Goal: Contribute content

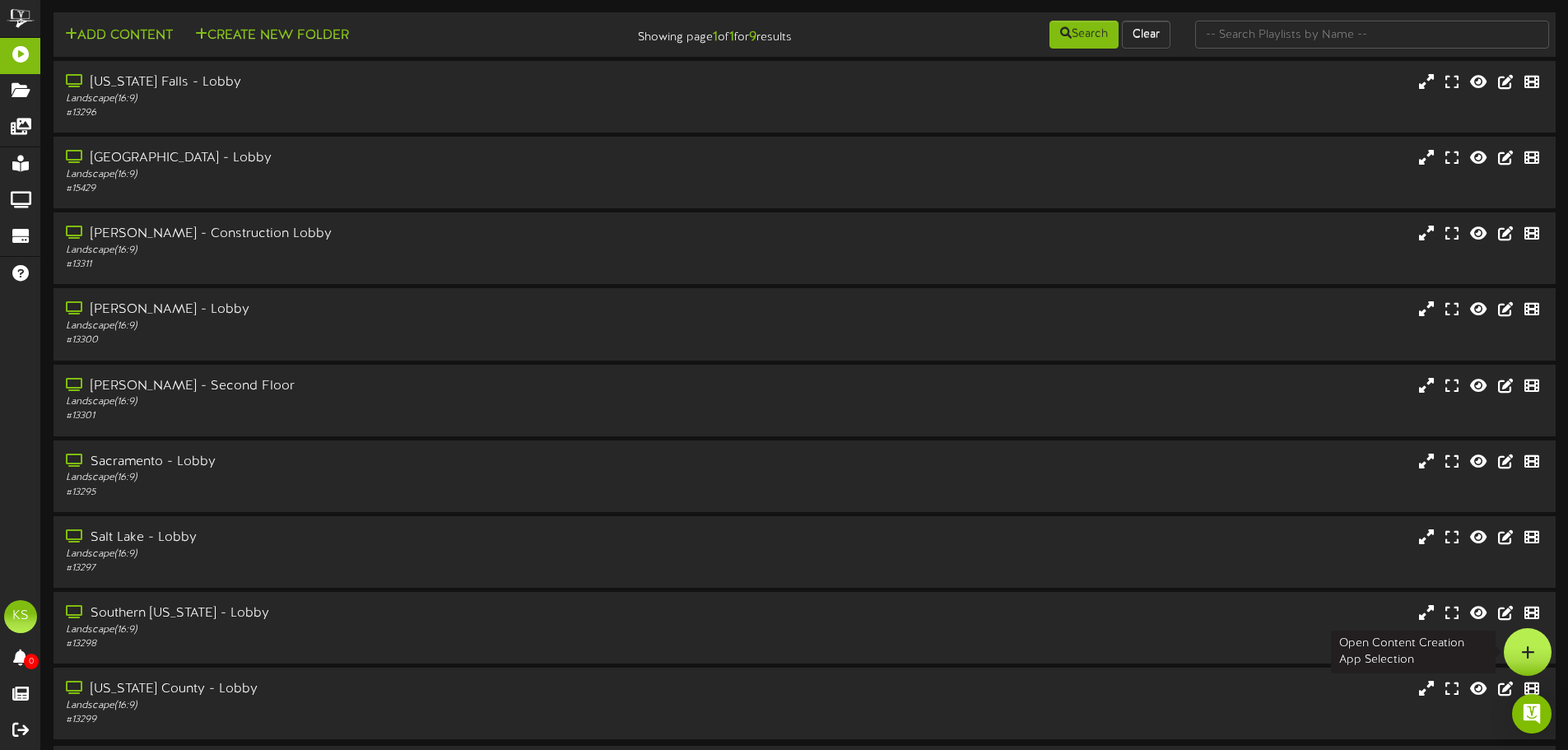
click at [1528, 652] on icon at bounding box center [1528, 652] width 14 height 15
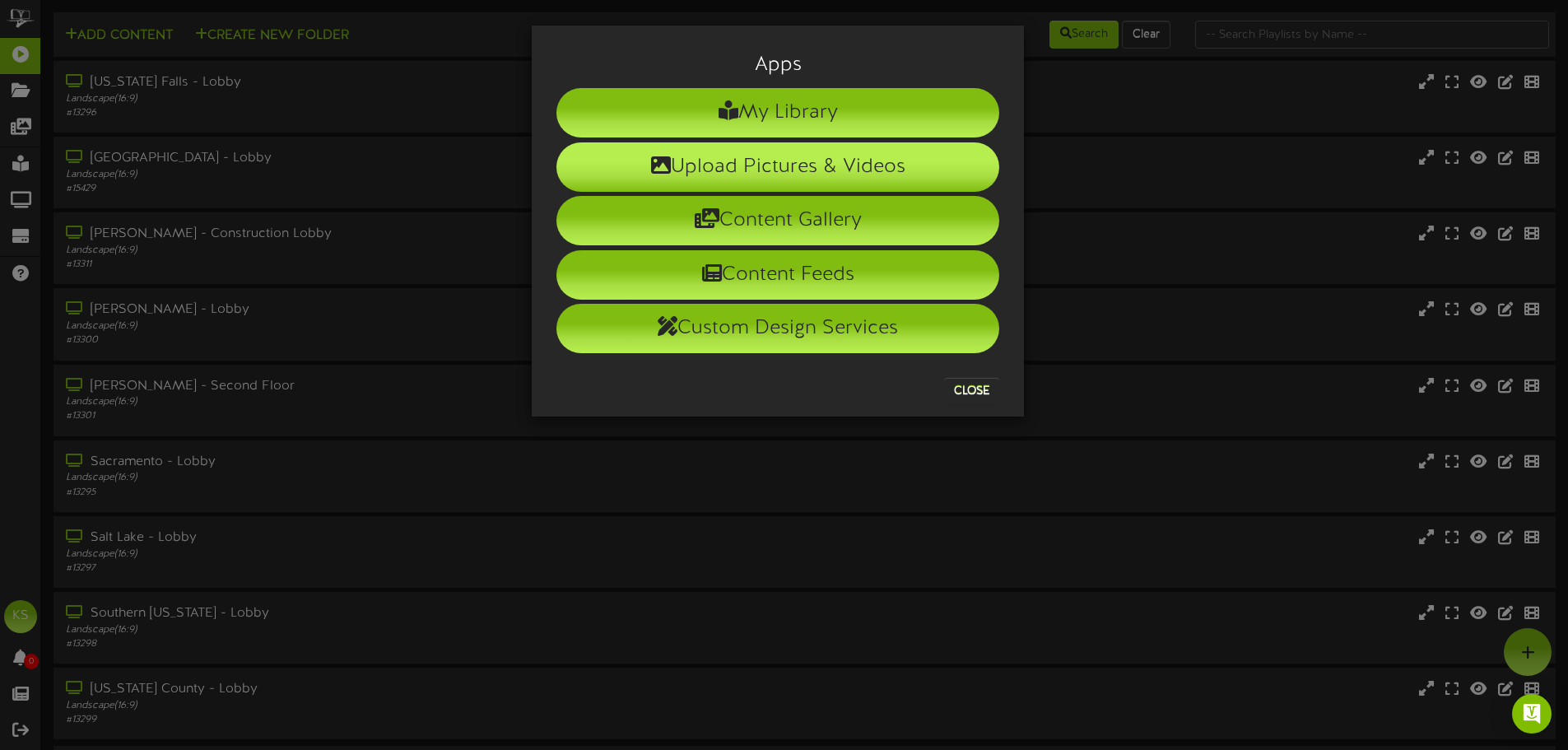
click at [807, 167] on li "Upload Pictures & Videos" at bounding box center [778, 166] width 443 height 49
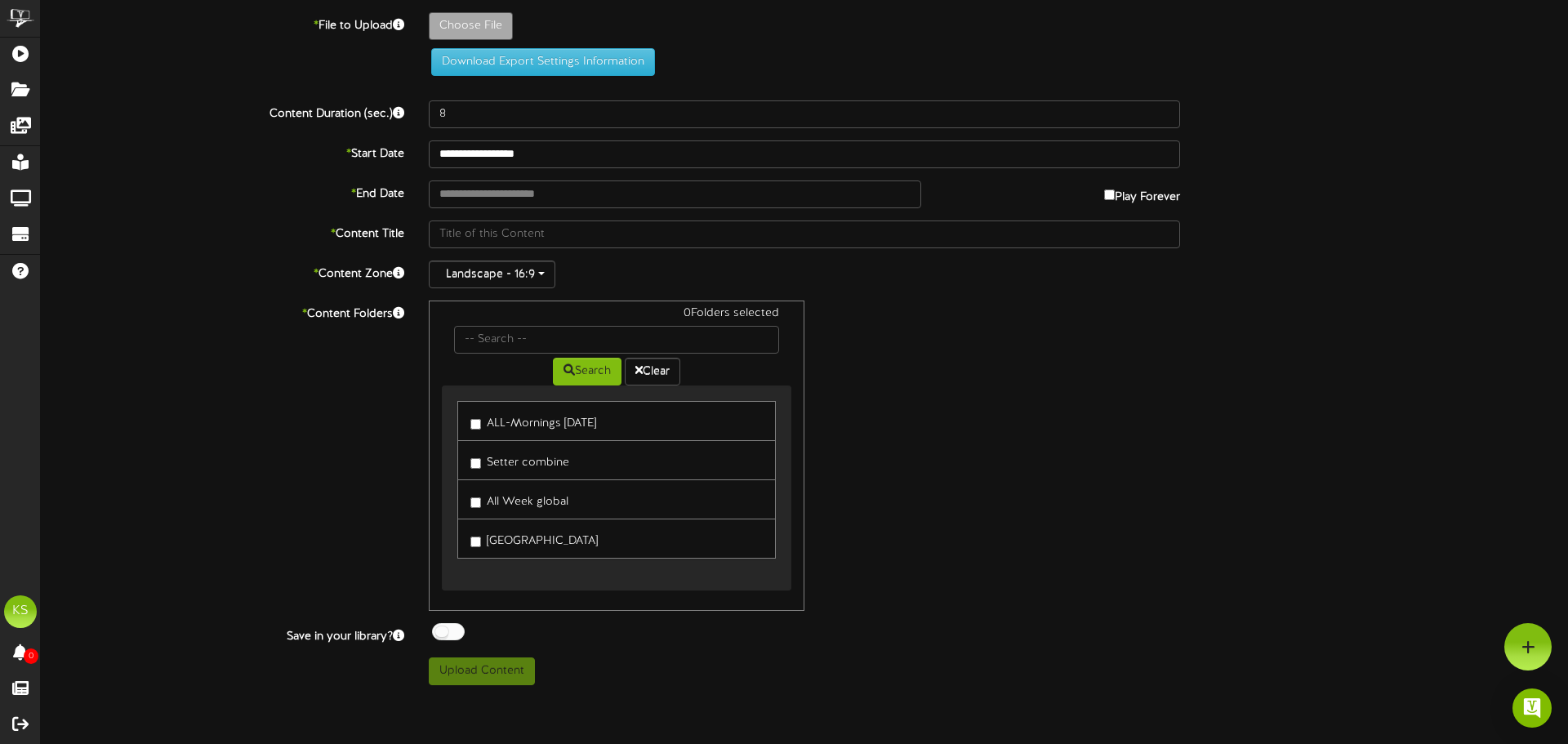
click at [483, 421] on label "ALL-Mornings [DATE]" at bounding box center [534, 421] width 126 height 22
click at [482, 463] on label "Setter combine" at bounding box center [519, 460] width 99 height 22
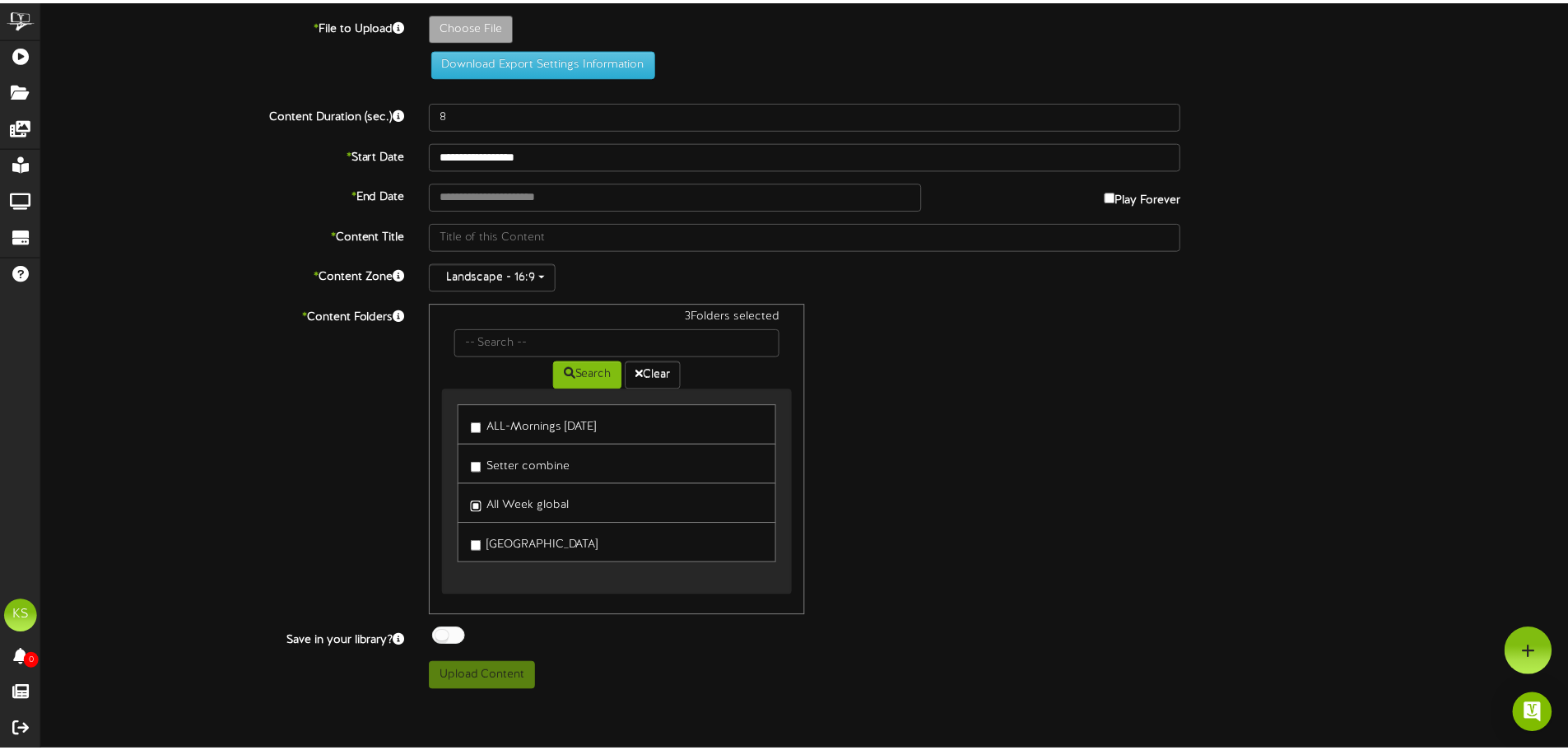
scroll to position [1, 0]
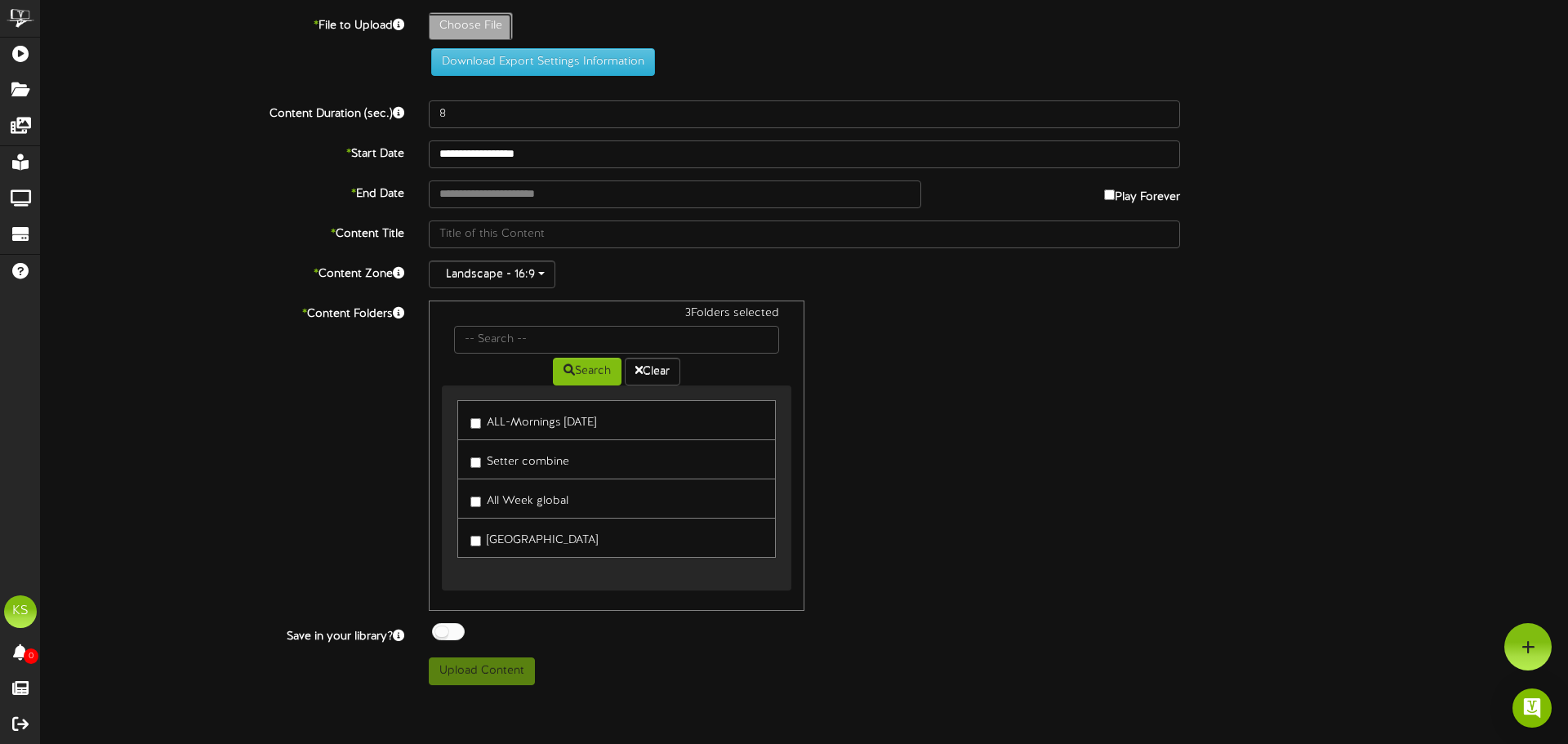
type input "**********"
type input "LBfinal091525"
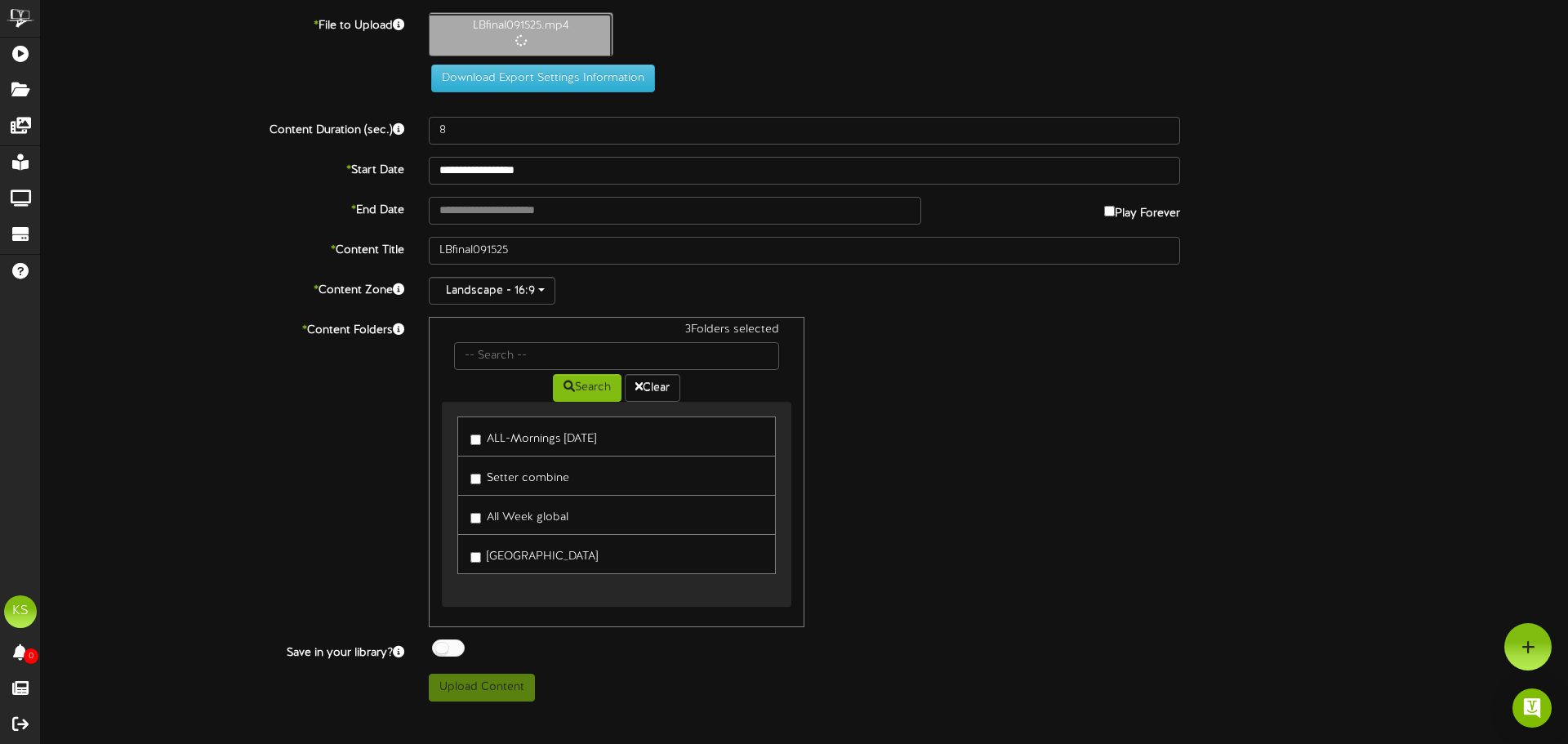
type input "32"
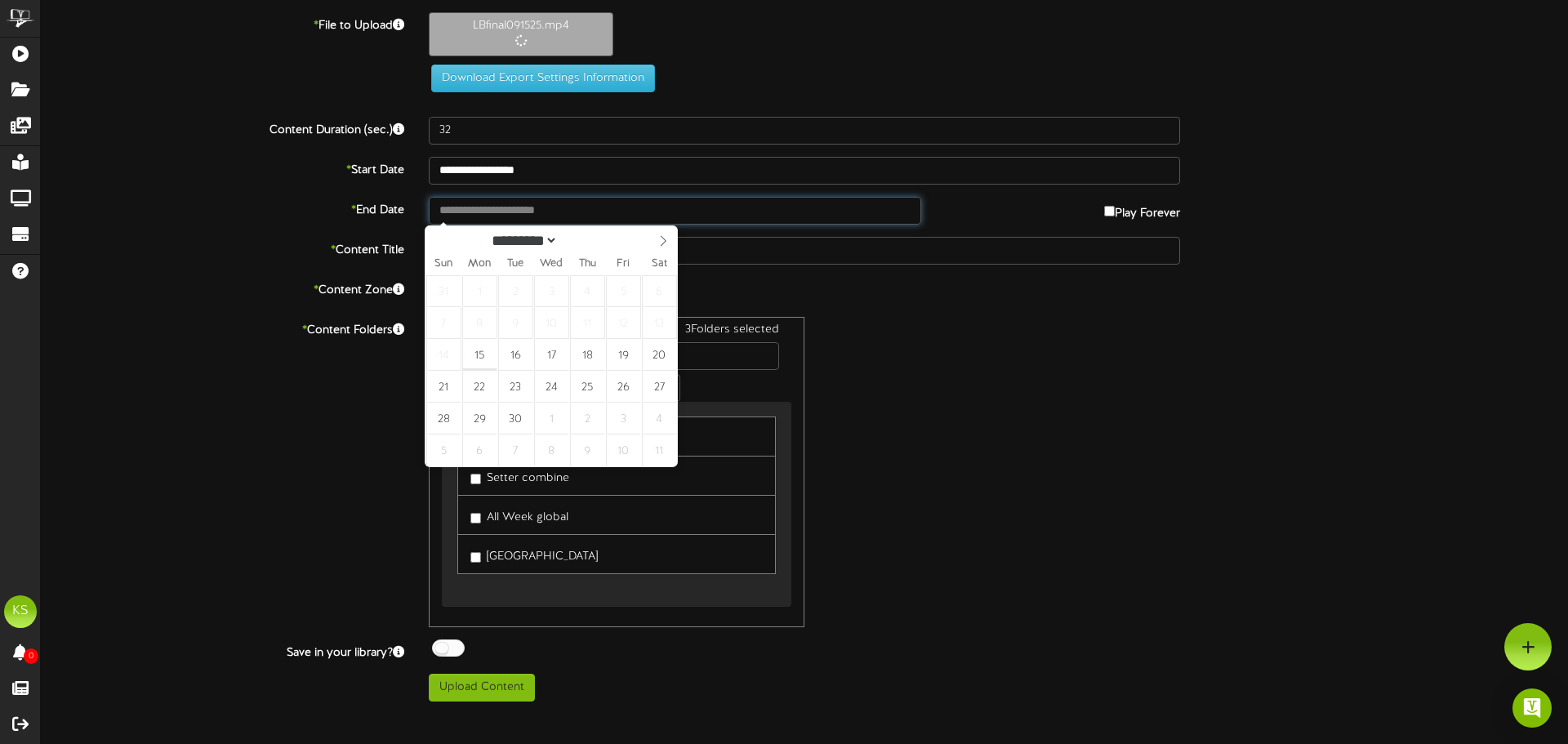
click at [541, 216] on input "text" at bounding box center [675, 210] width 493 height 28
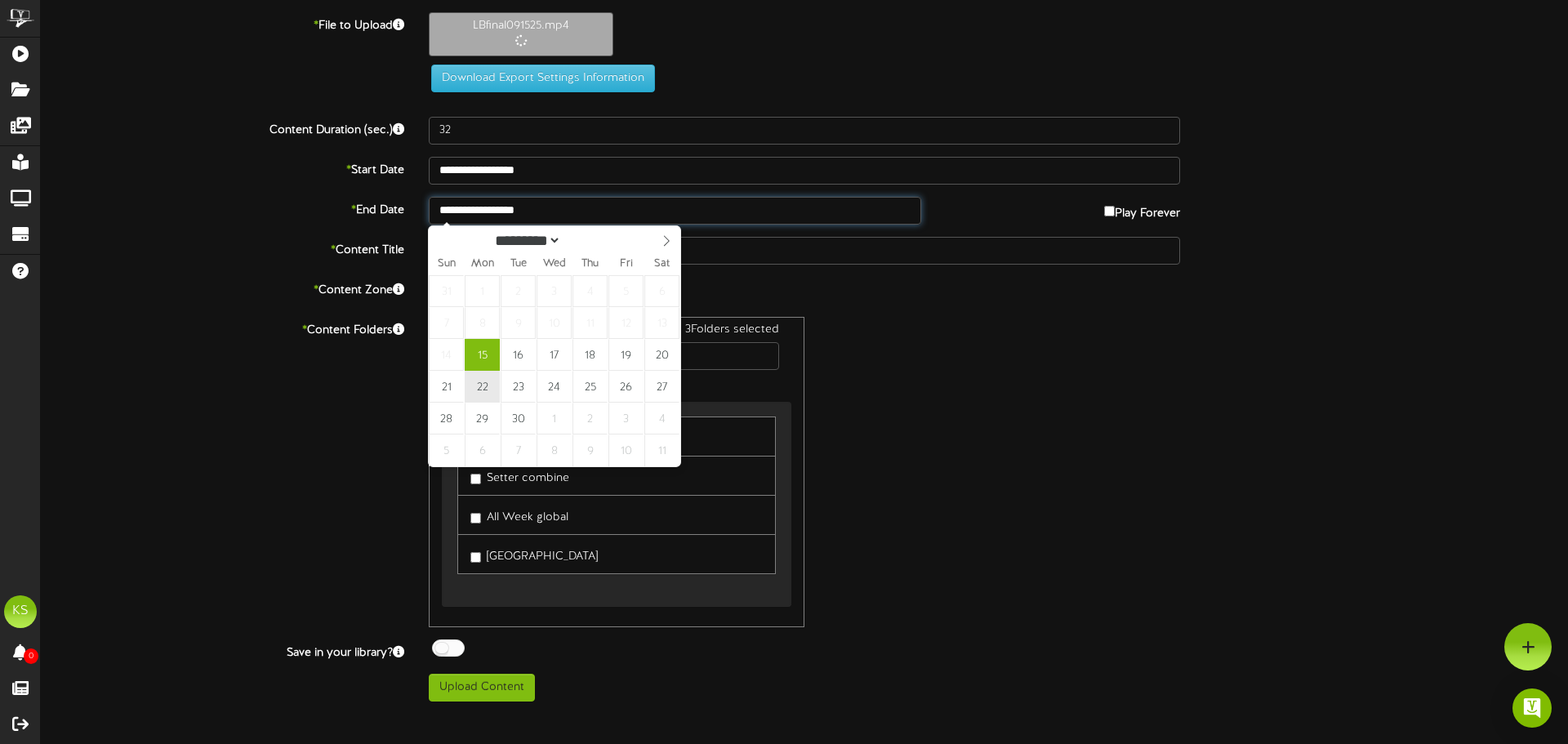
type input "**********"
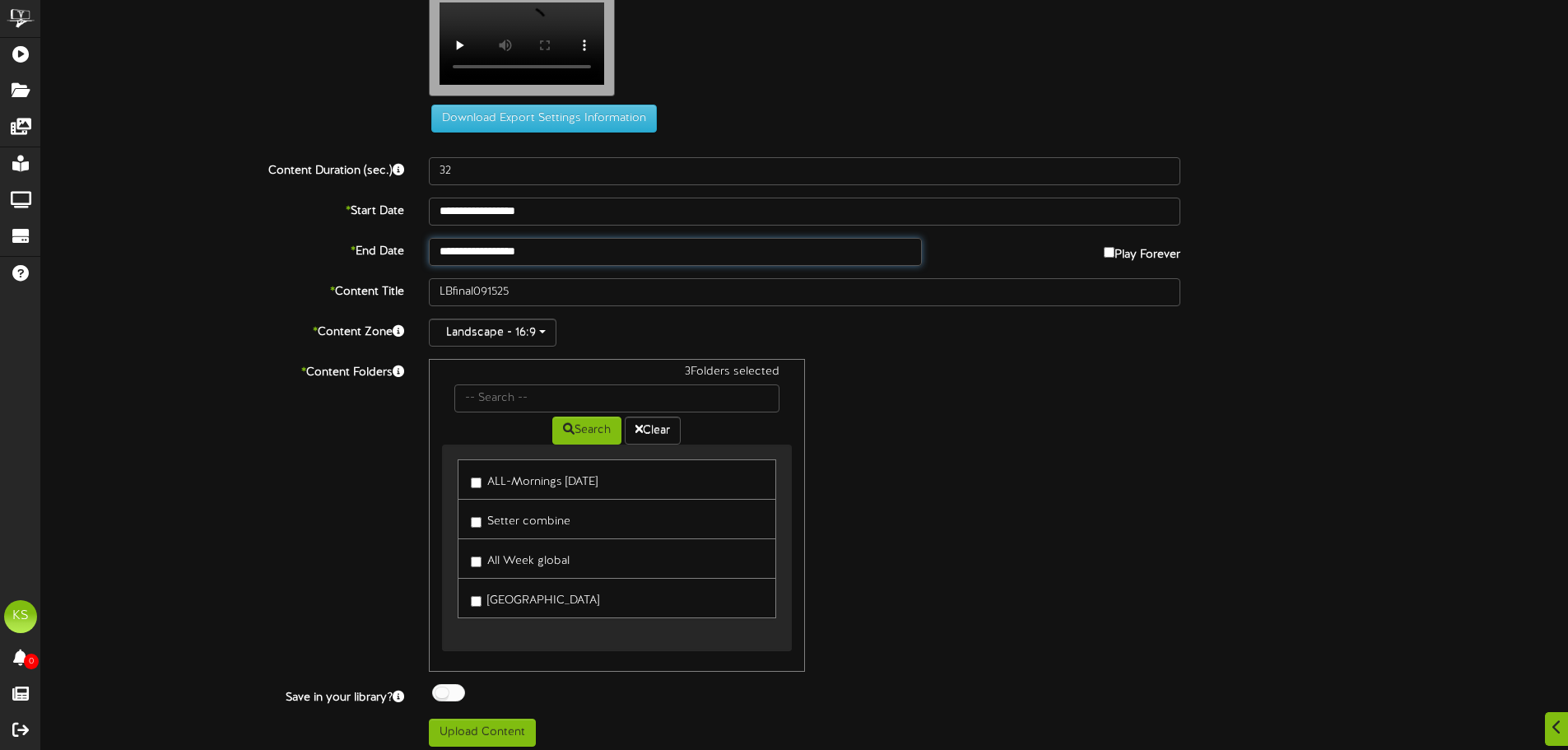
scroll to position [50, 0]
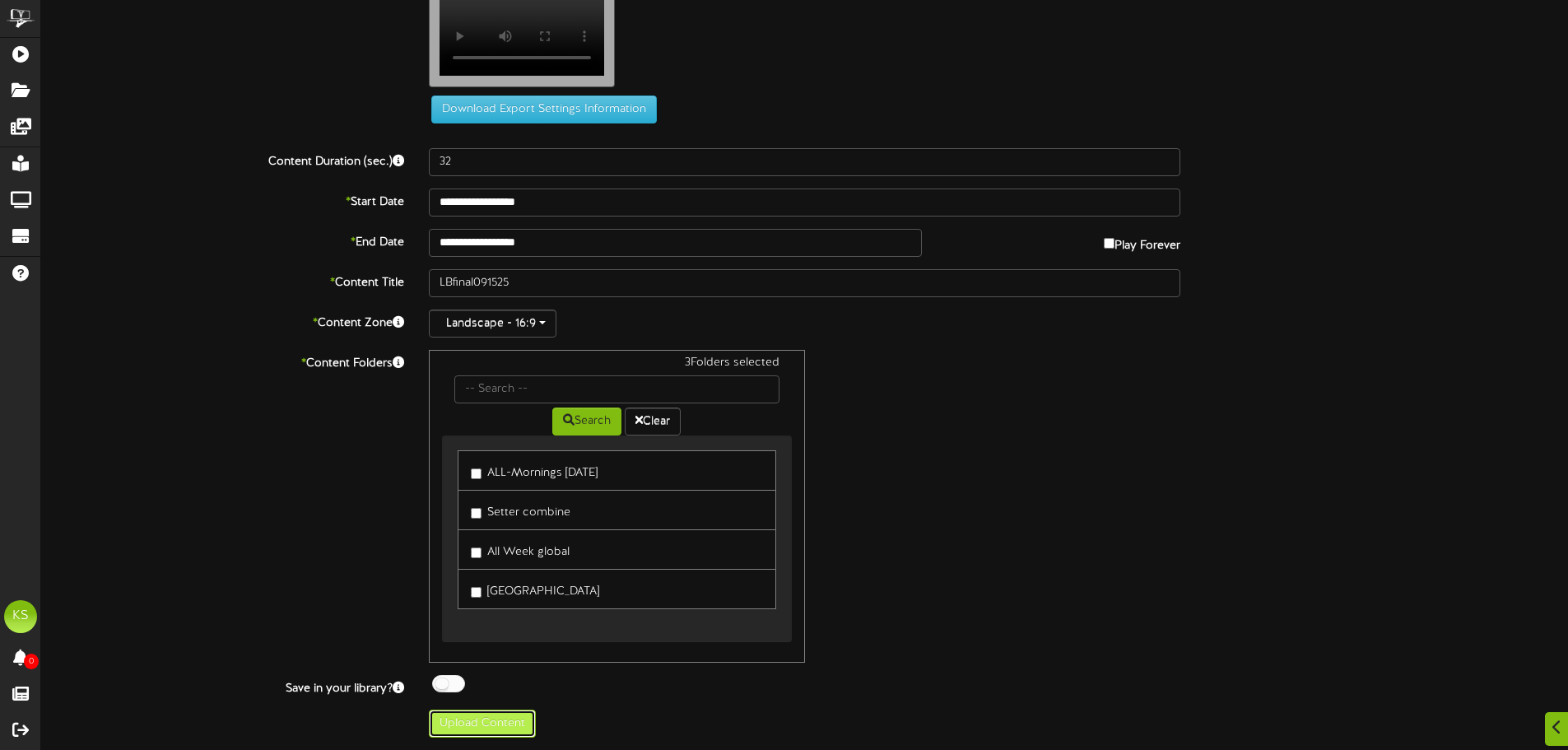
click at [497, 726] on button "Upload Content" at bounding box center [482, 723] width 107 height 28
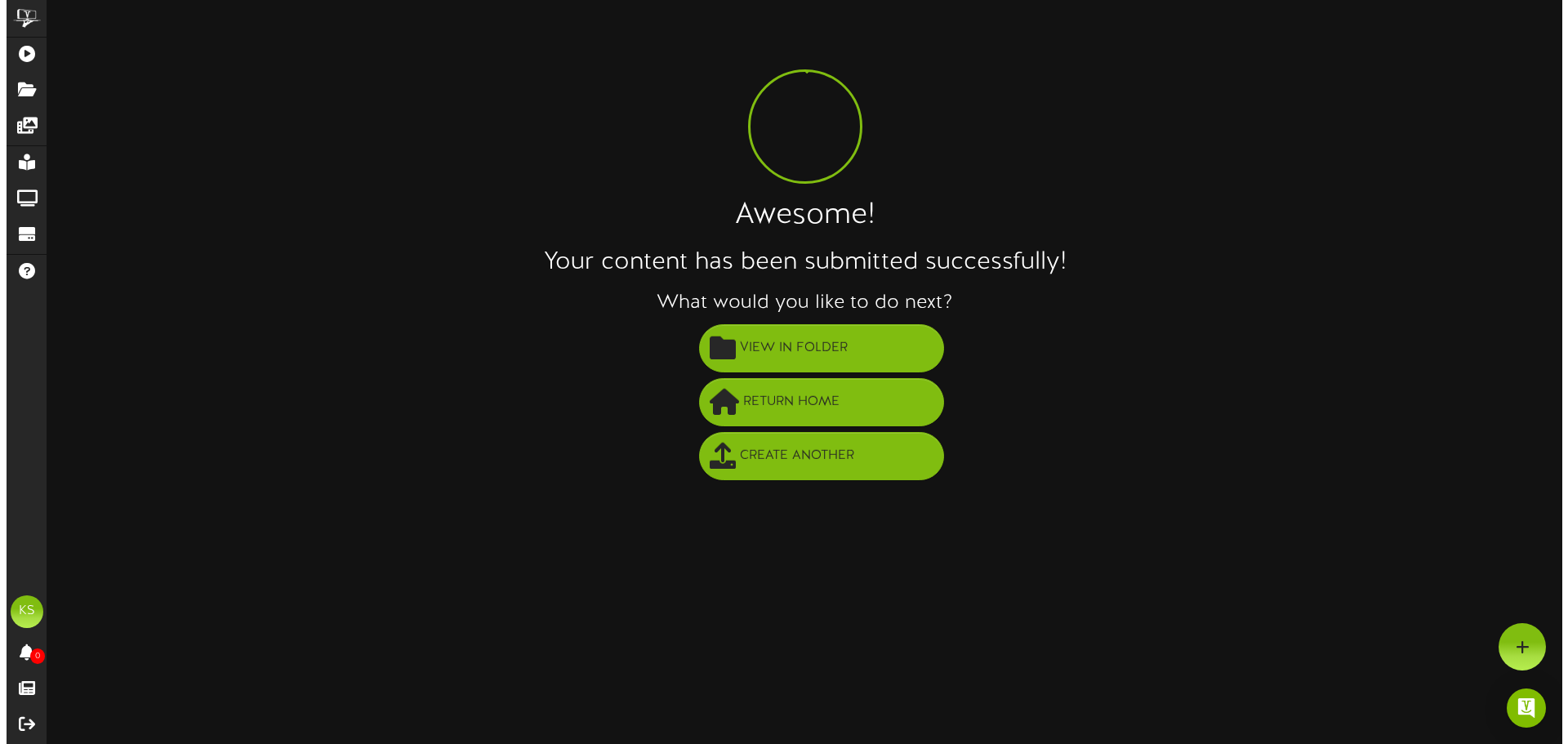
scroll to position [0, 0]
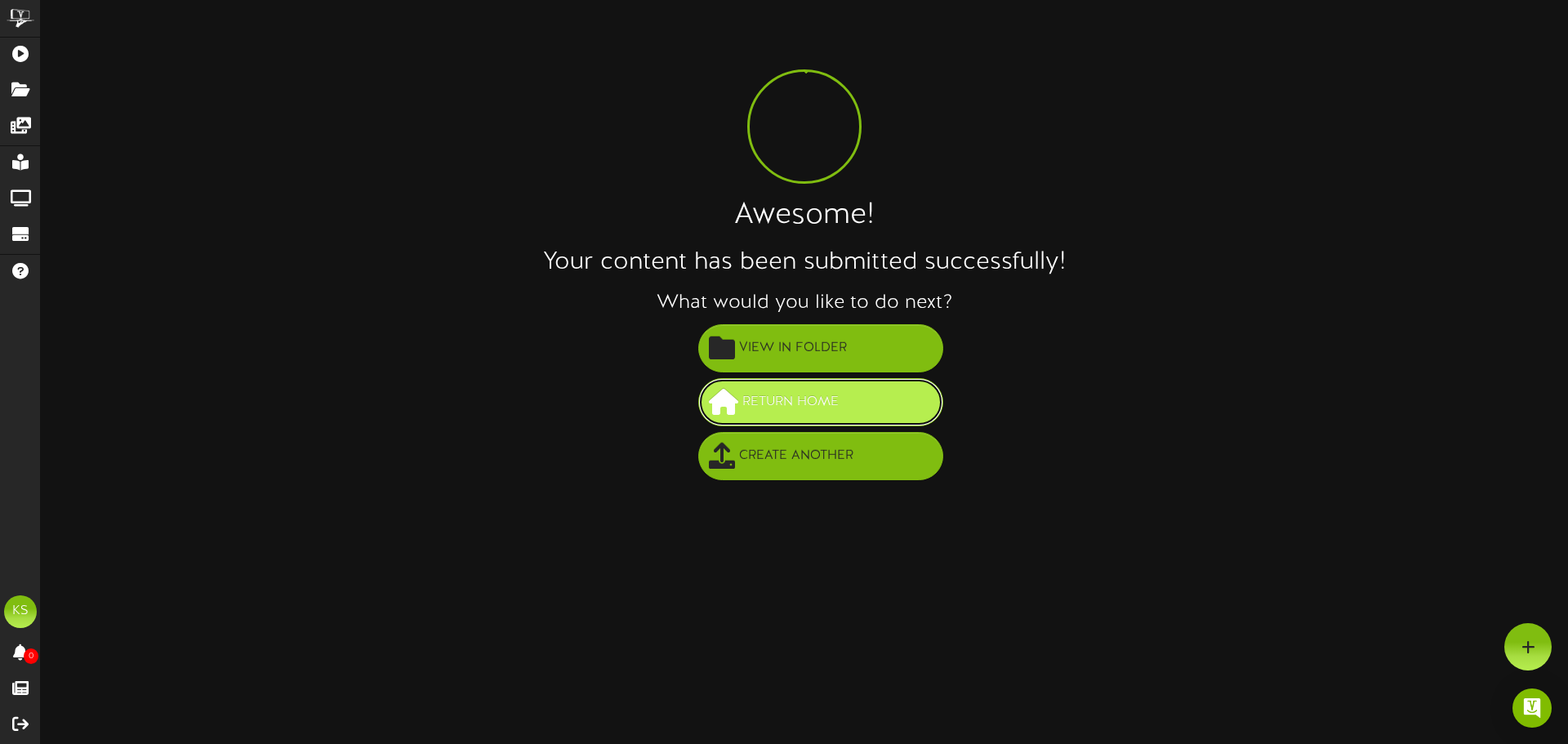
click at [783, 400] on span "Return Home" at bounding box center [790, 402] width 105 height 27
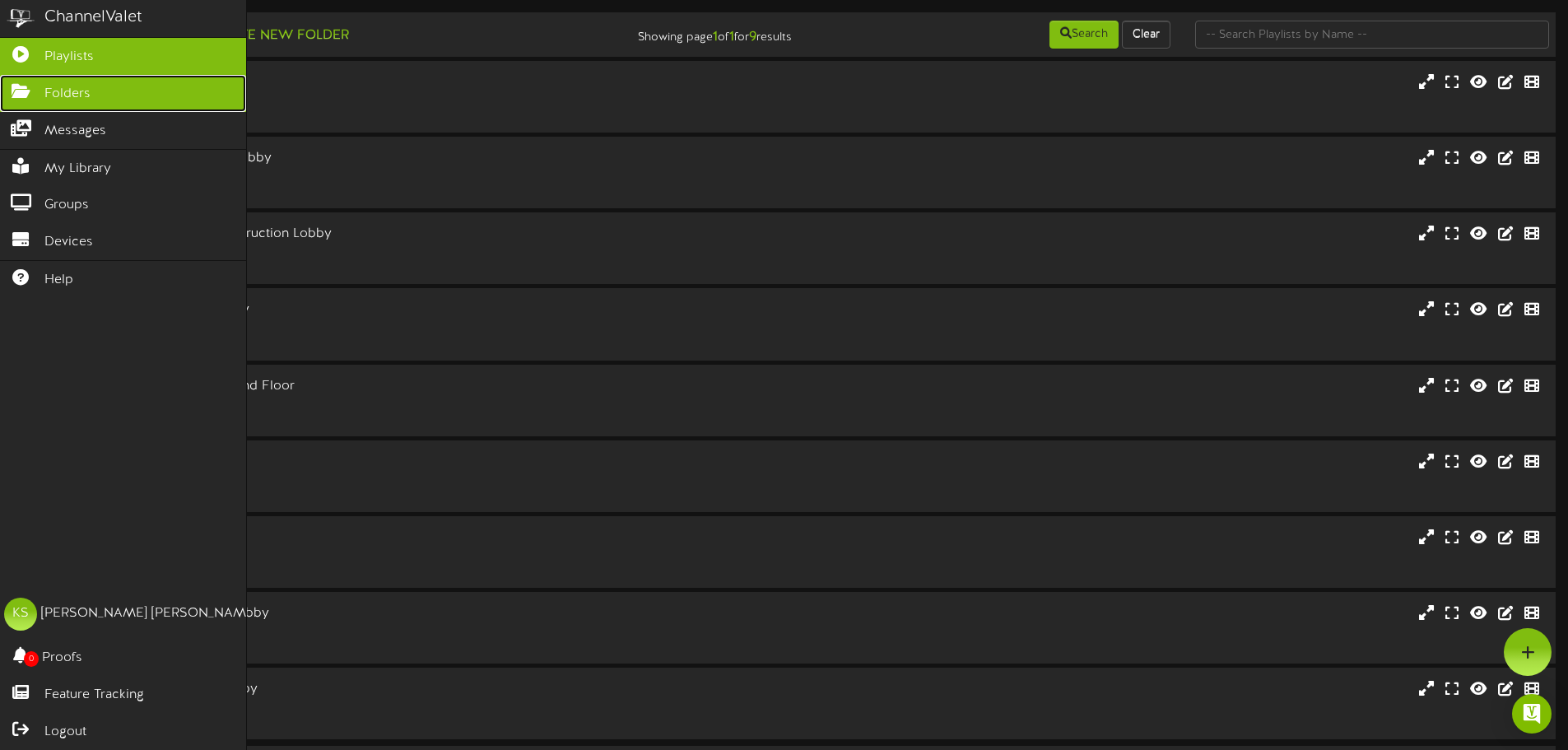
click at [60, 100] on span "Folders" at bounding box center [67, 94] width 46 height 19
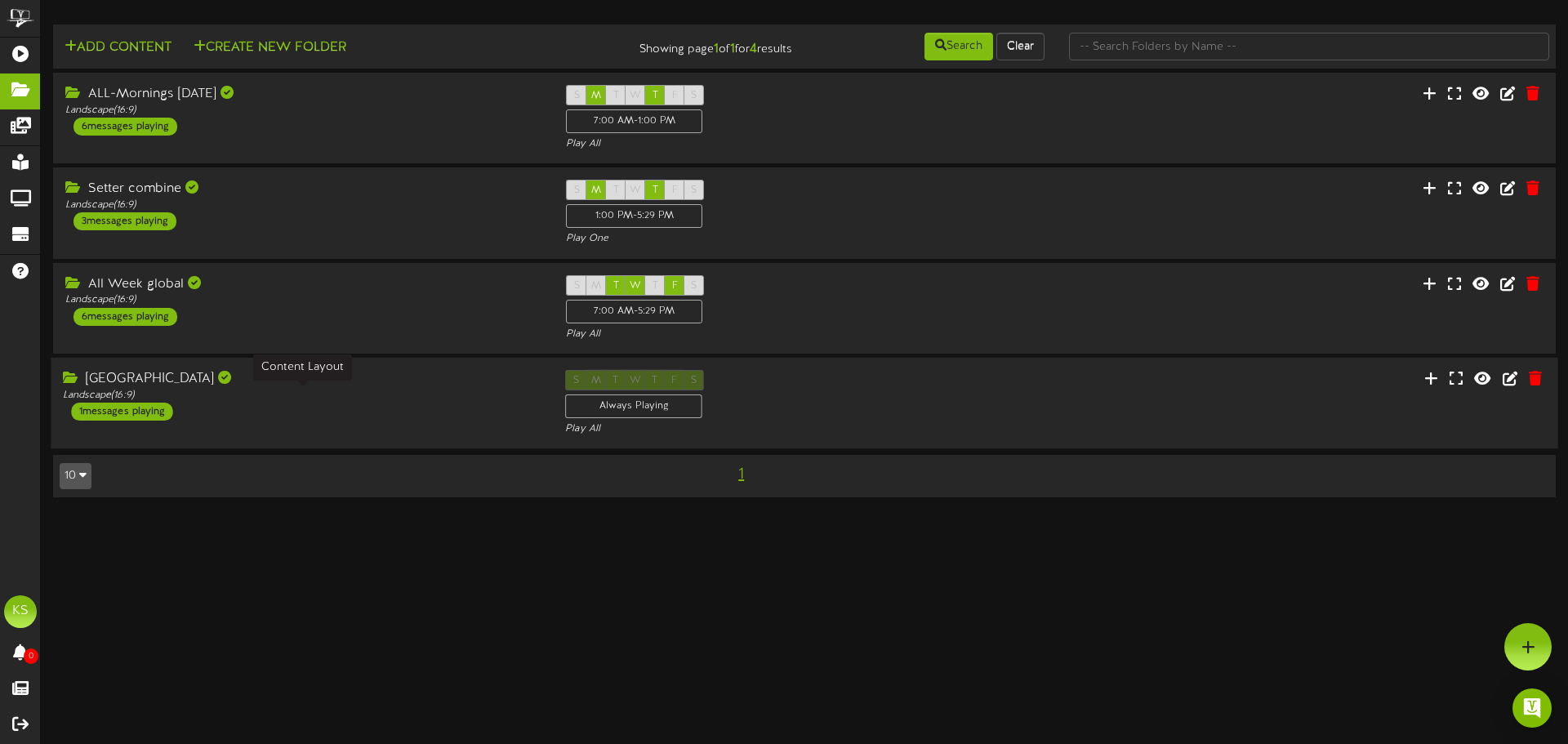
click at [352, 394] on div "Landscape ( 16:9 )" at bounding box center [302, 396] width 478 height 14
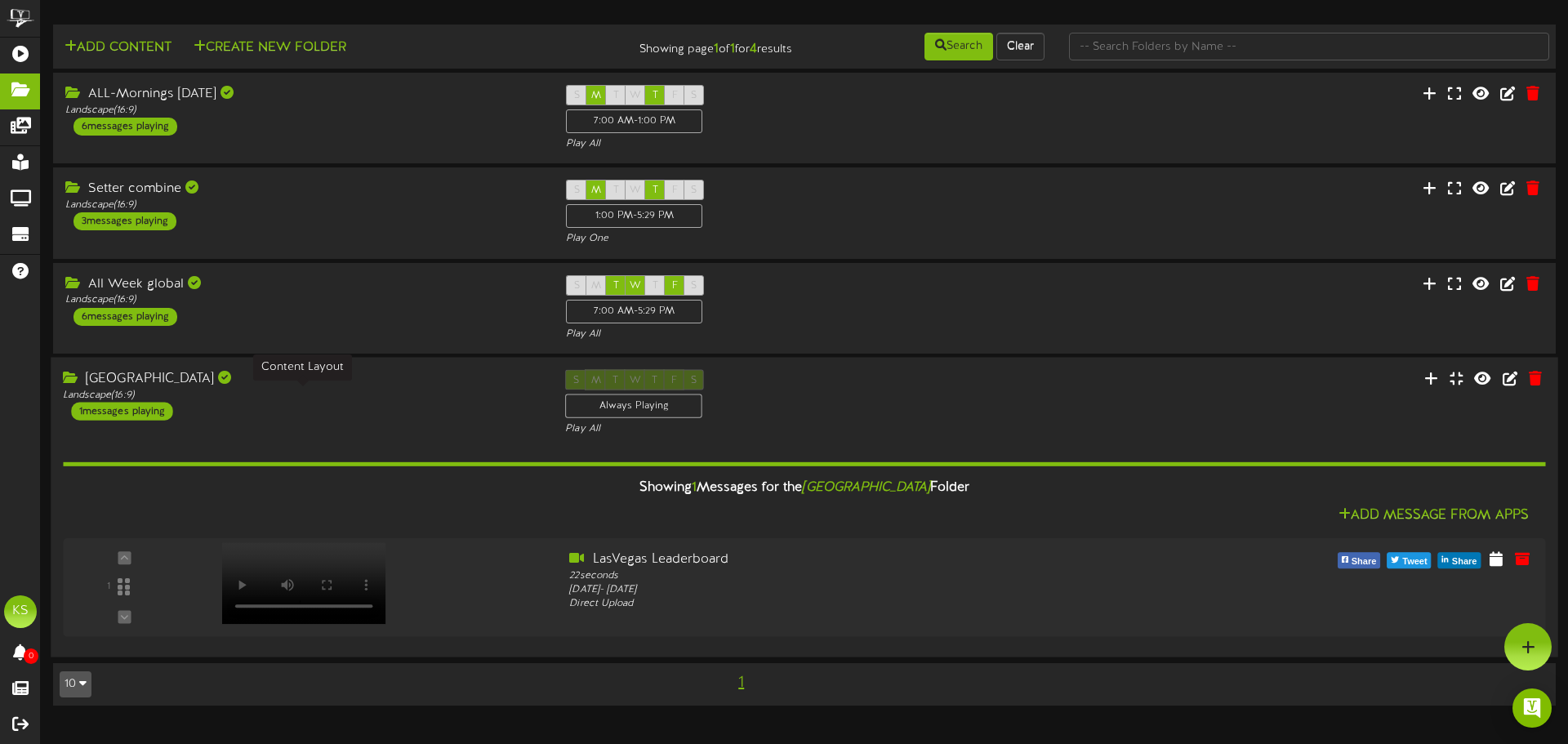
click at [352, 393] on div "Landscape ( 16:9 )" at bounding box center [302, 395] width 478 height 14
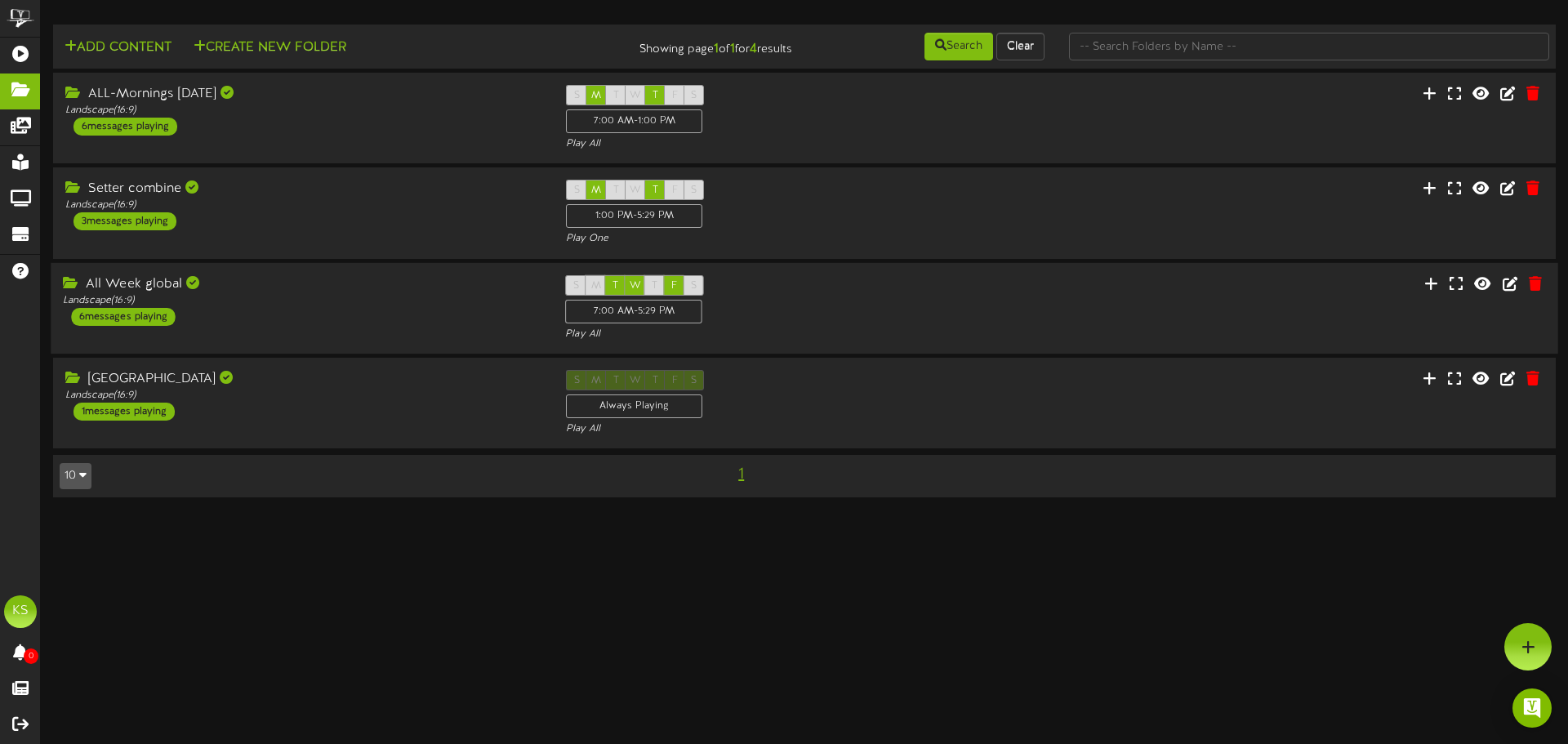
click at [328, 317] on div "All Week global Landscape ( 16:9 ) 6 messages playing" at bounding box center [302, 299] width 503 height 51
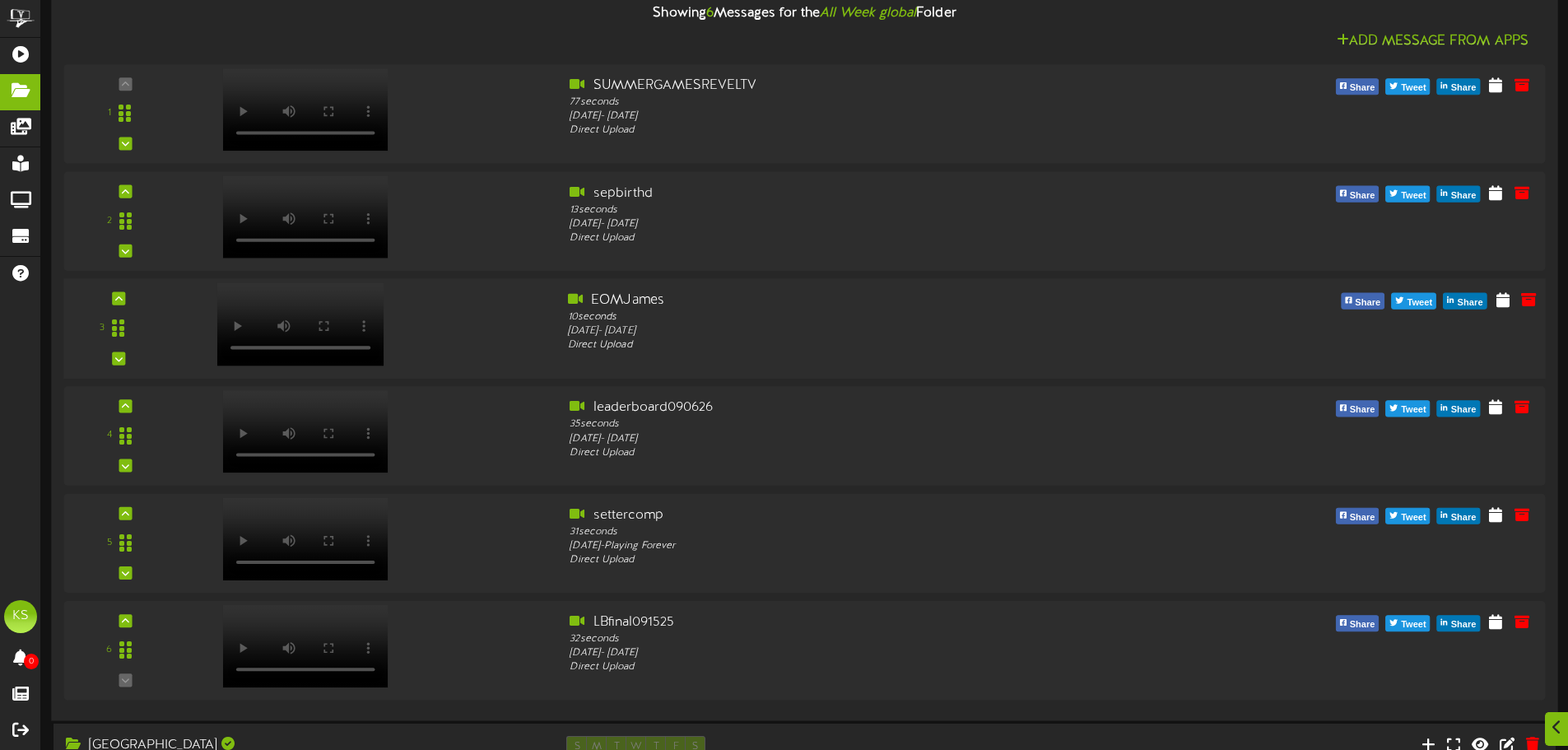
scroll to position [412, 0]
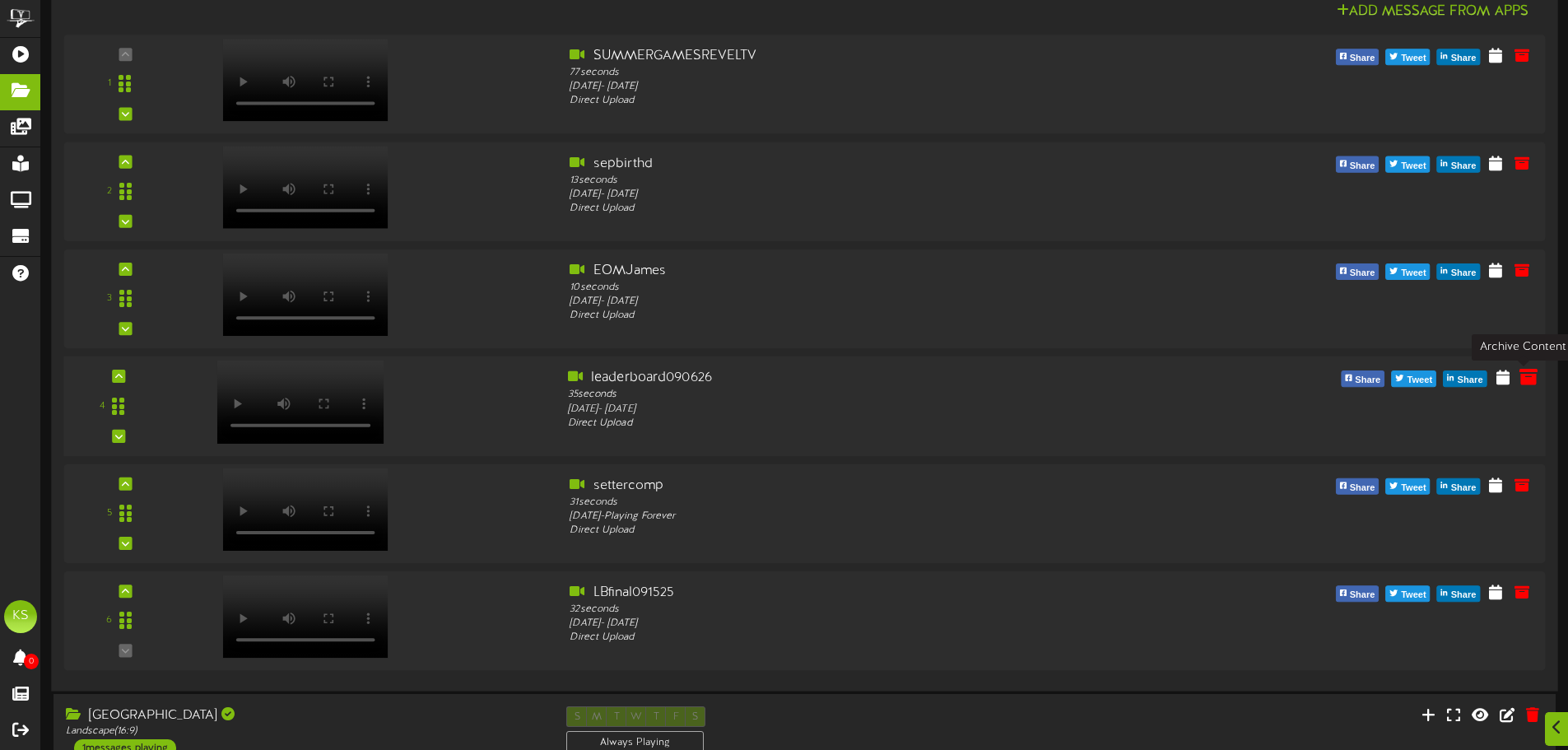
click at [1530, 379] on icon at bounding box center [1529, 376] width 18 height 18
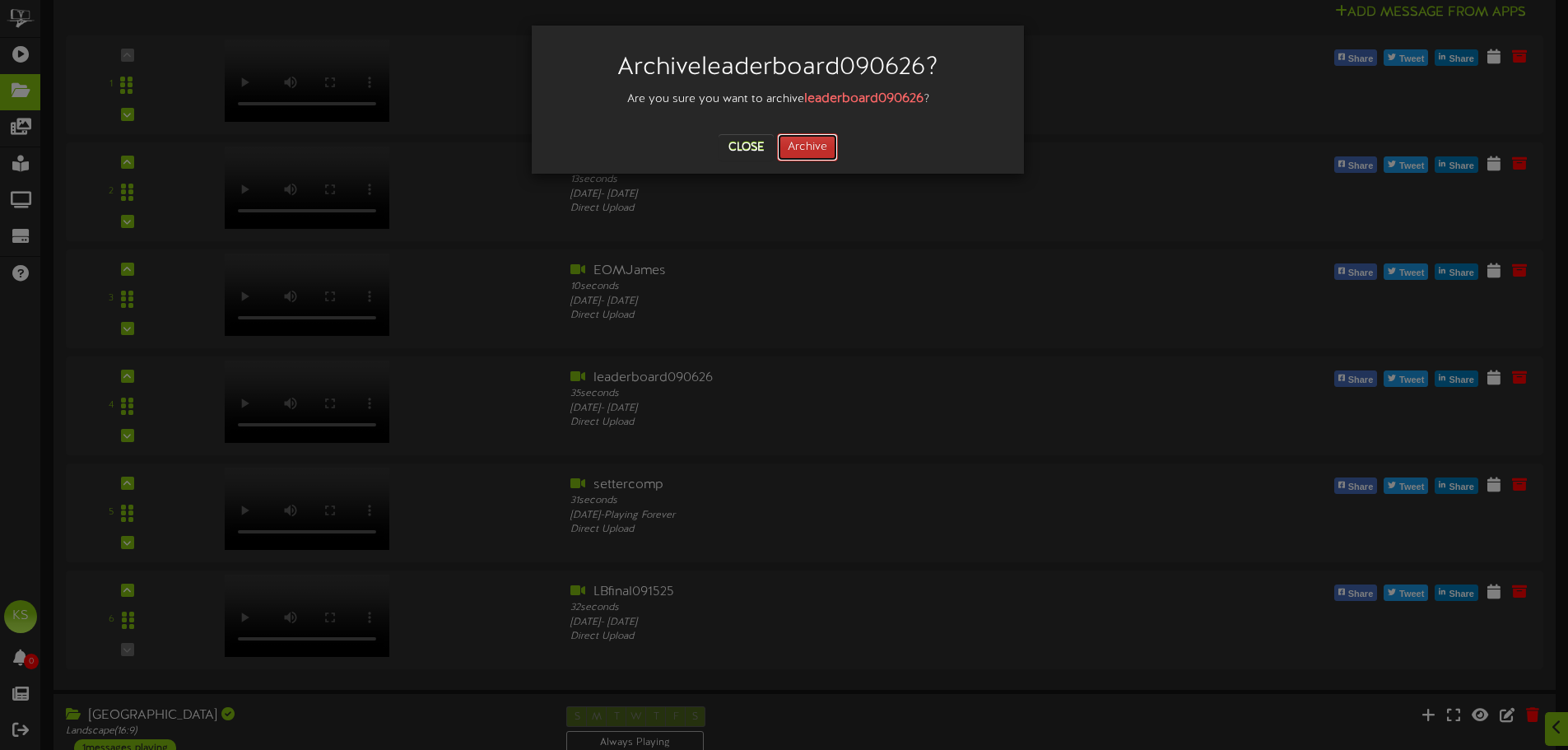
click at [807, 138] on button "Archive" at bounding box center [807, 147] width 61 height 28
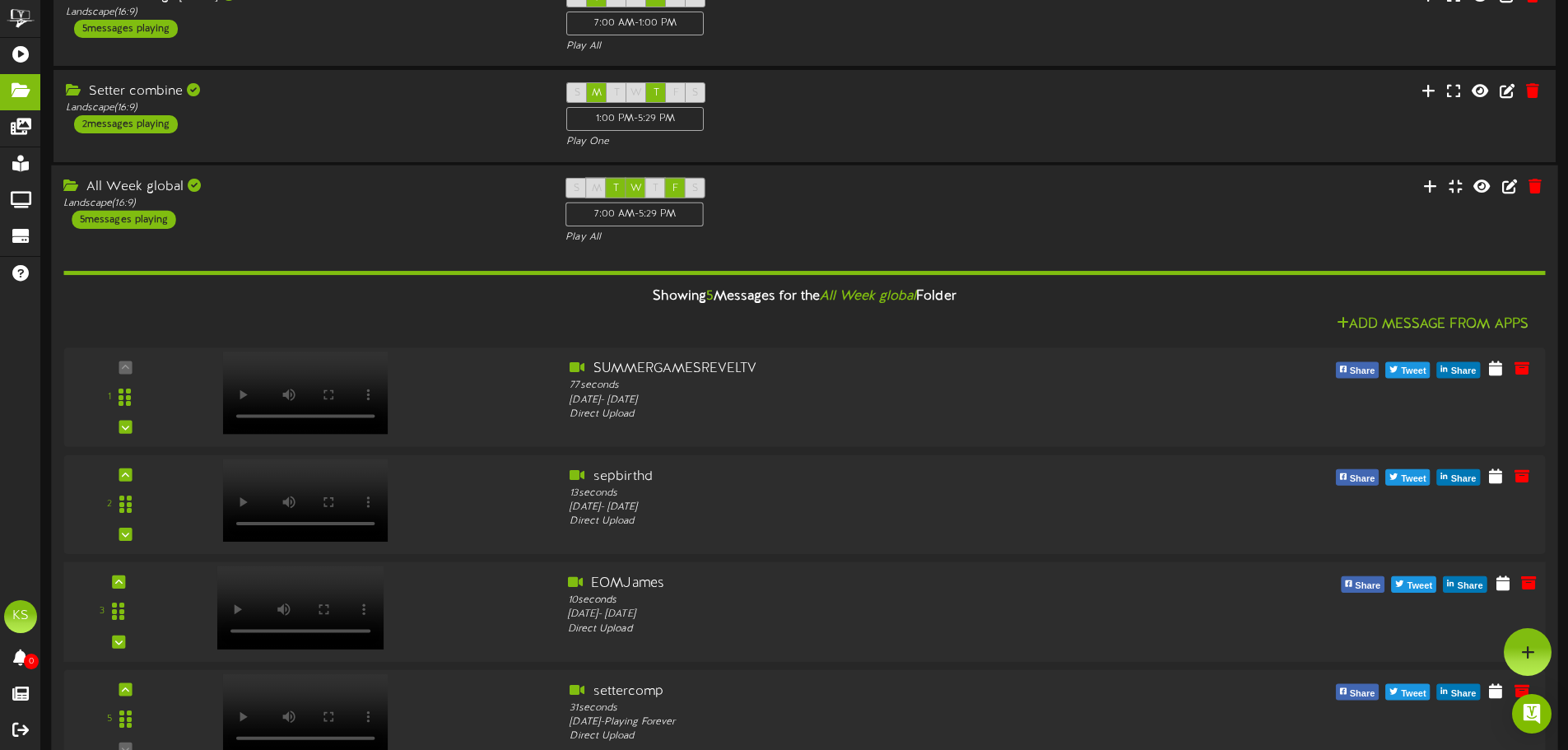
scroll to position [77, 0]
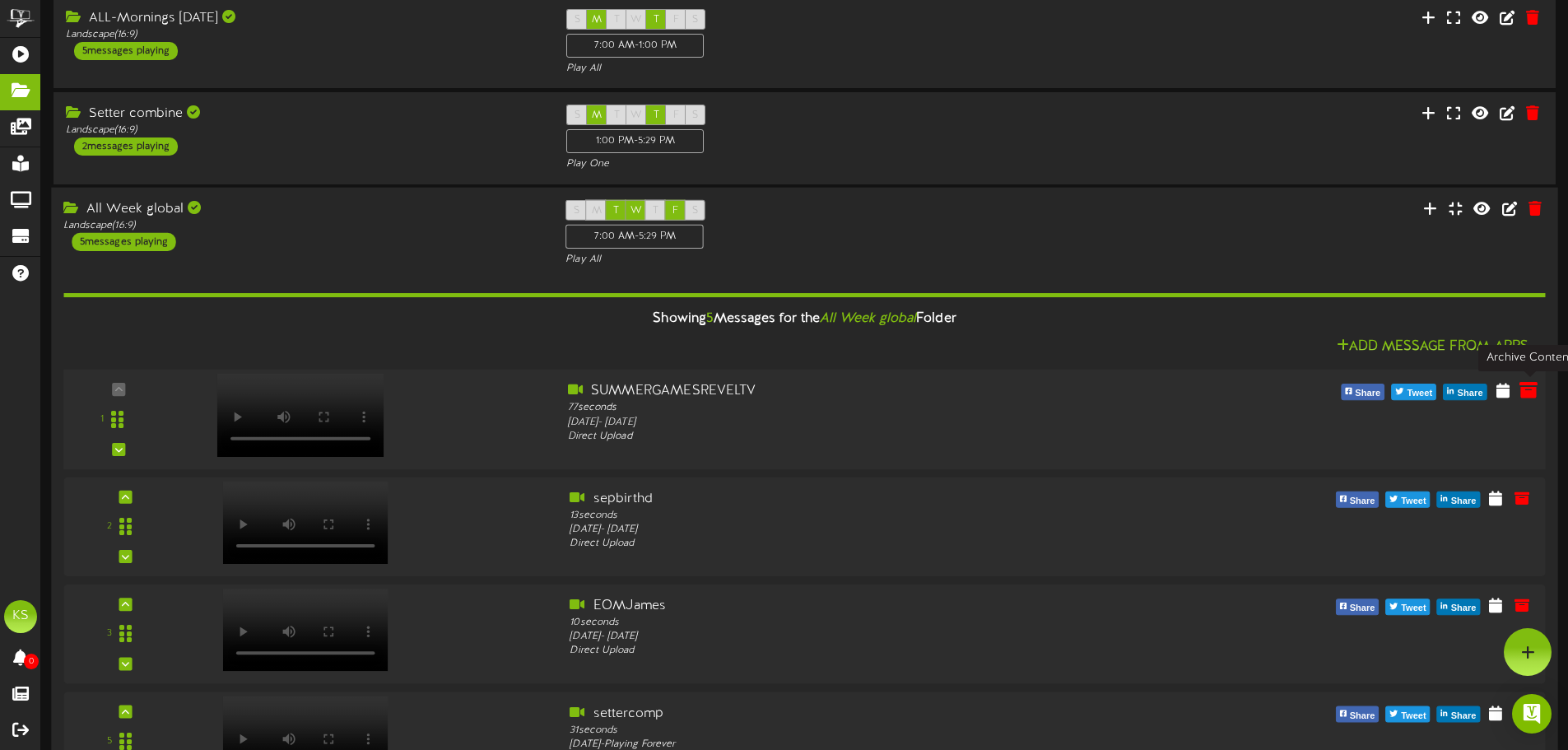
click at [1530, 390] on icon at bounding box center [1529, 389] width 18 height 18
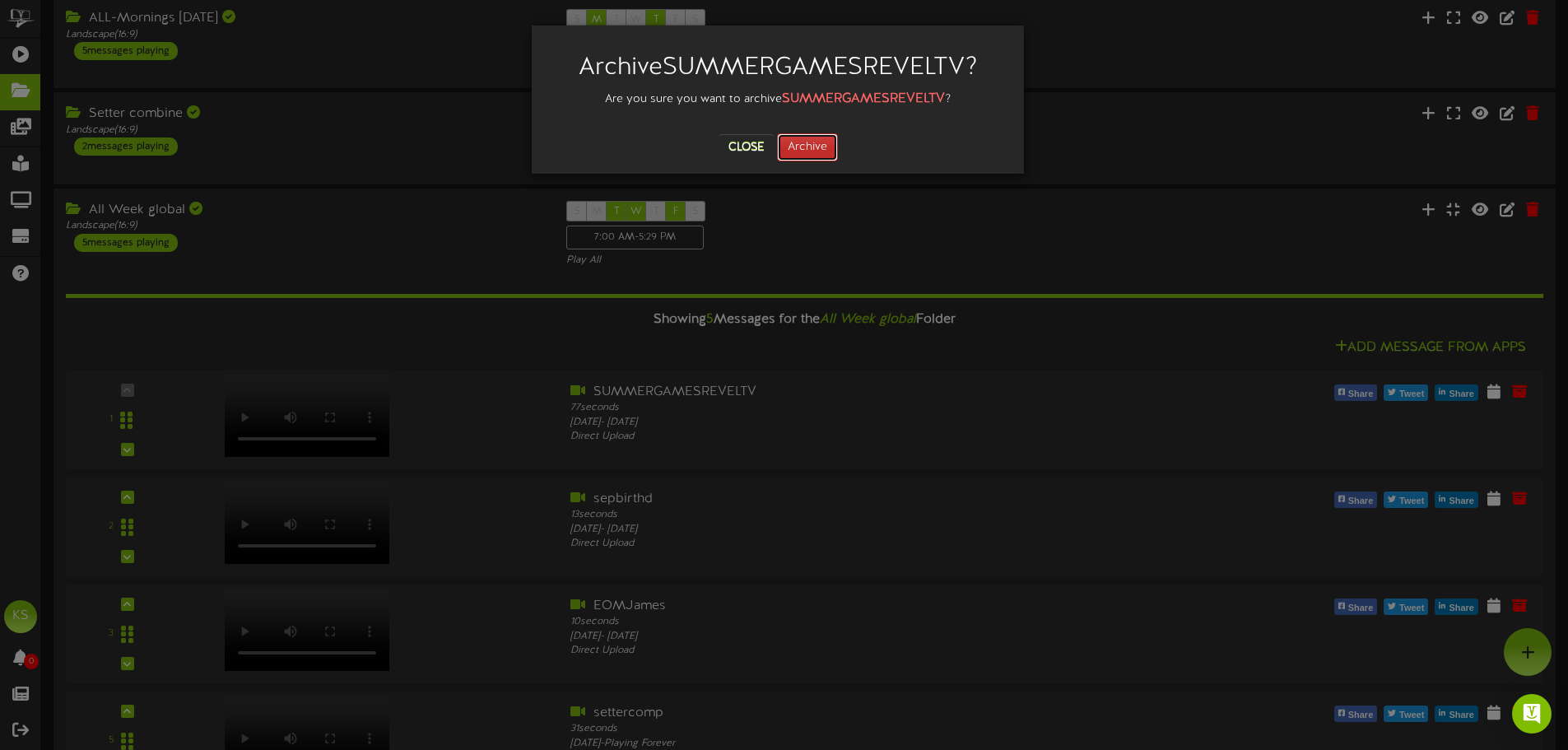
click at [822, 152] on button "Archive" at bounding box center [807, 147] width 61 height 28
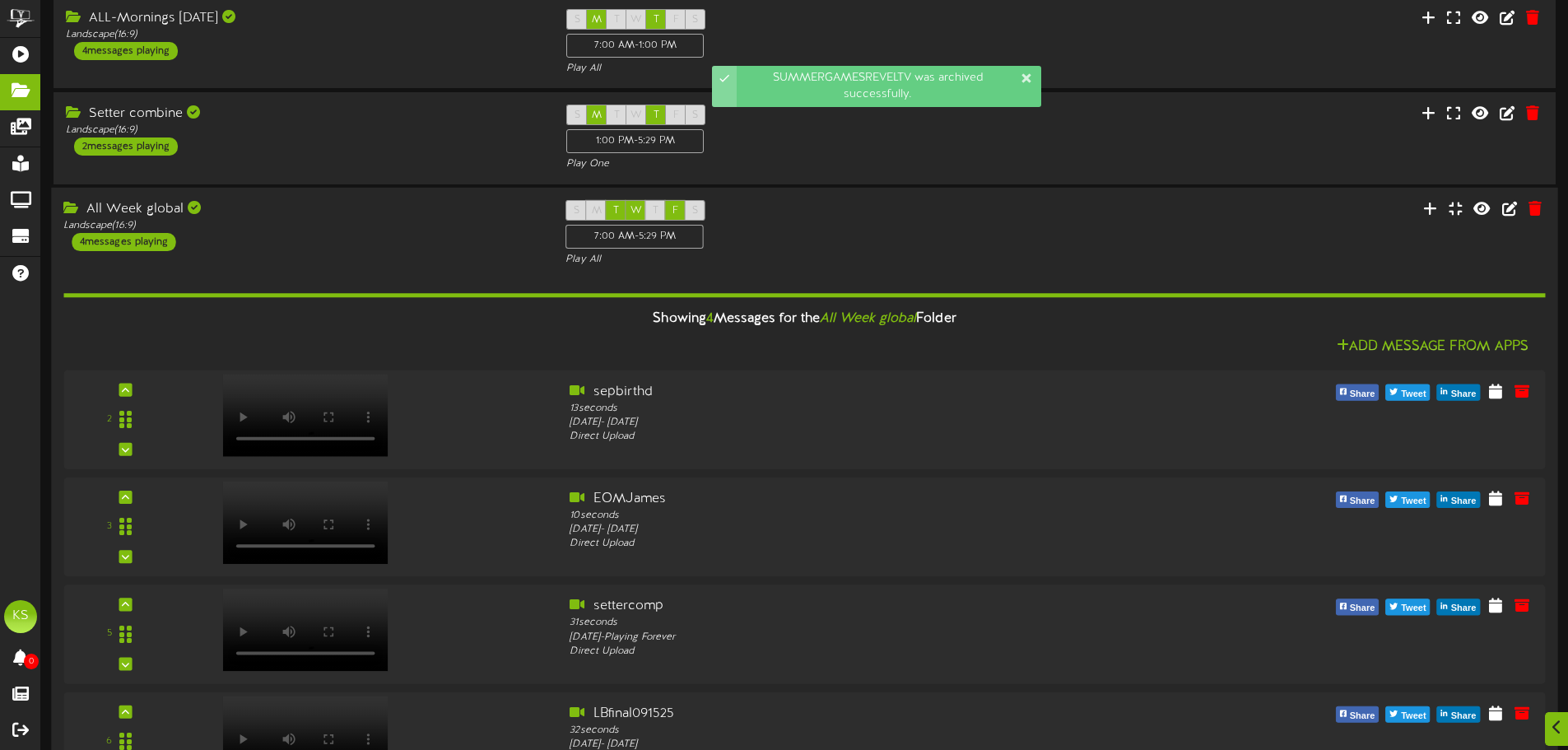
click at [430, 252] on div "All Week global Landscape ( 16:9 ) 4 messages playing S M T W T F S 7:00 AM - 5…" at bounding box center [804, 233] width 1506 height 67
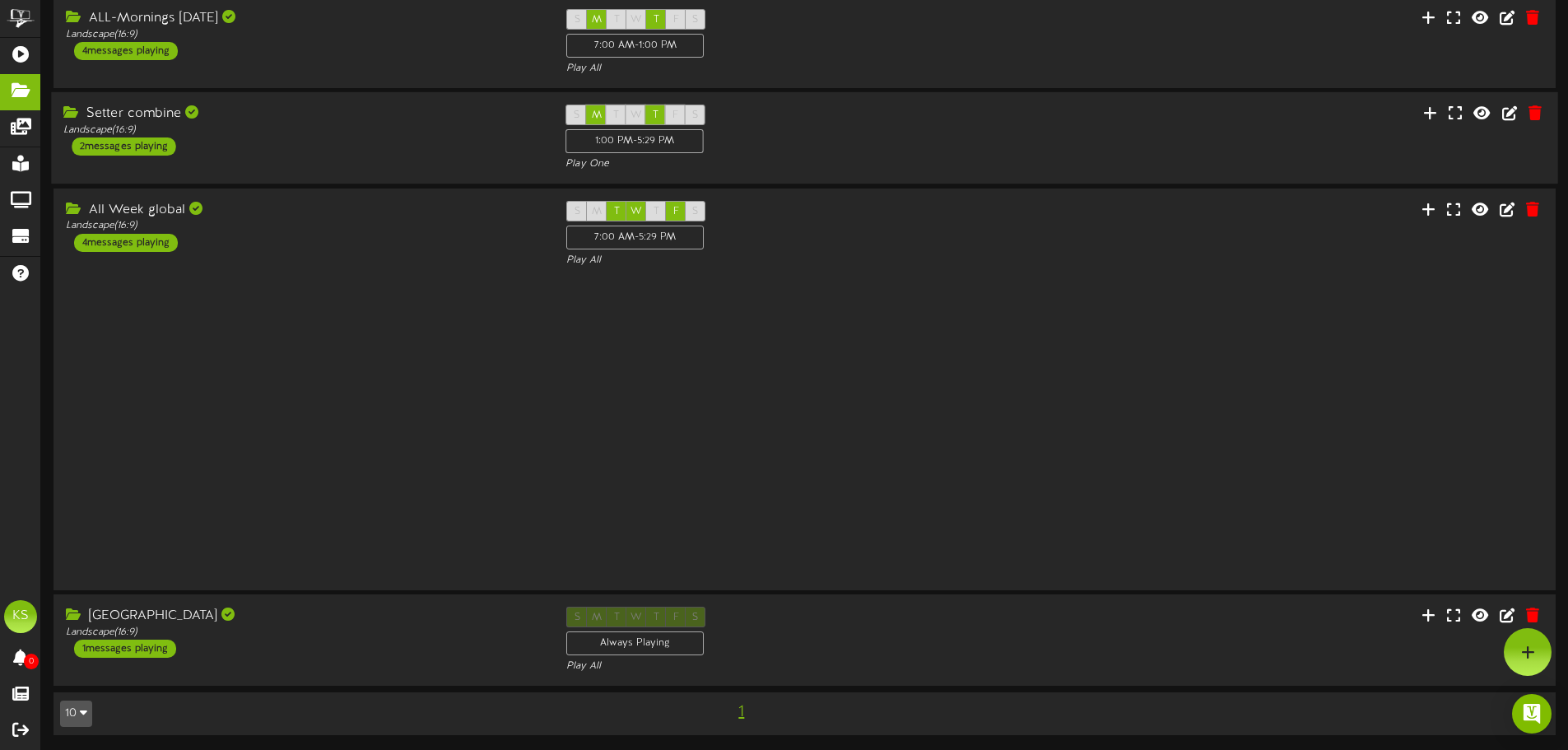
scroll to position [0, 0]
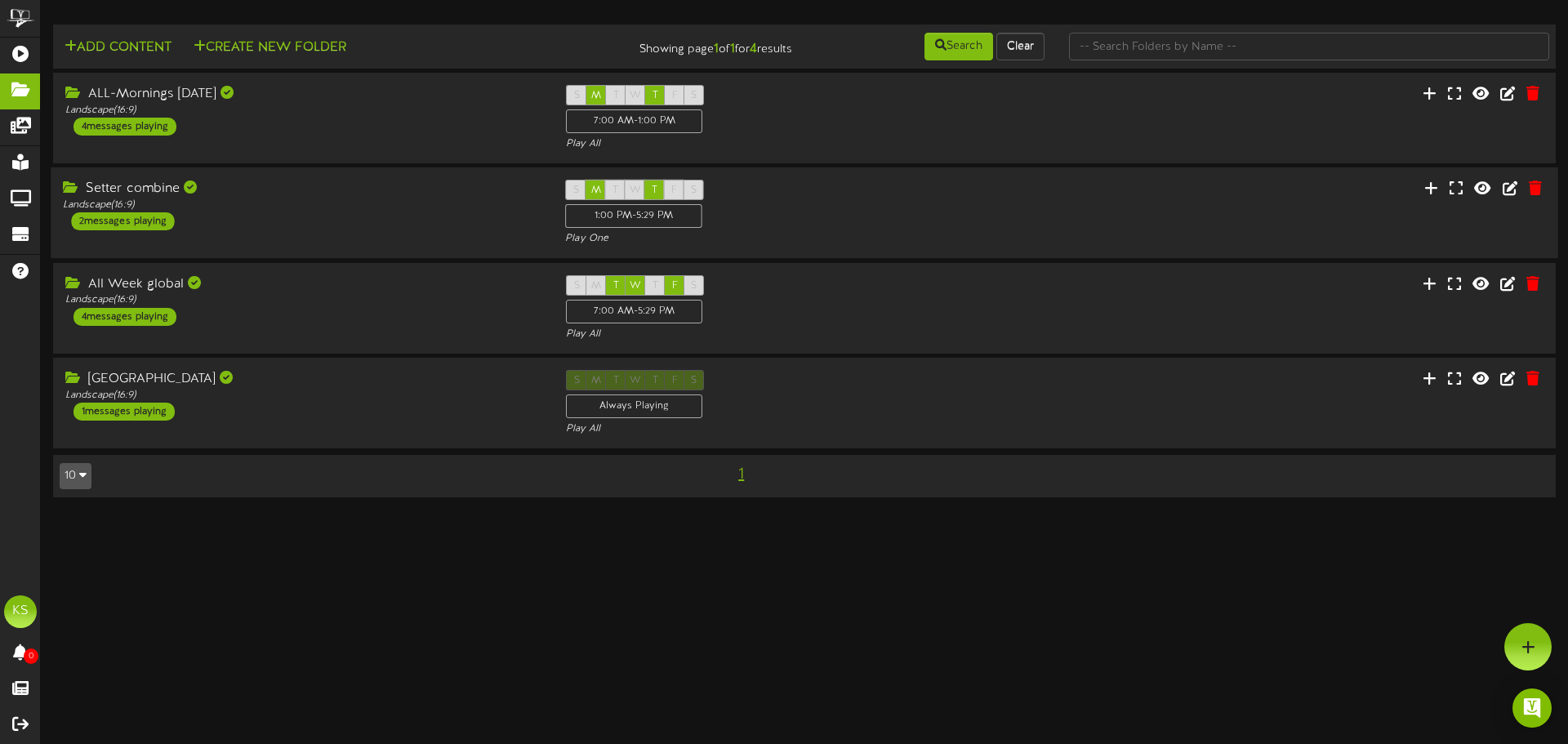
click at [420, 223] on div "Setter combine Landscape ( 16:9 ) 2 messages playing" at bounding box center [302, 204] width 503 height 51
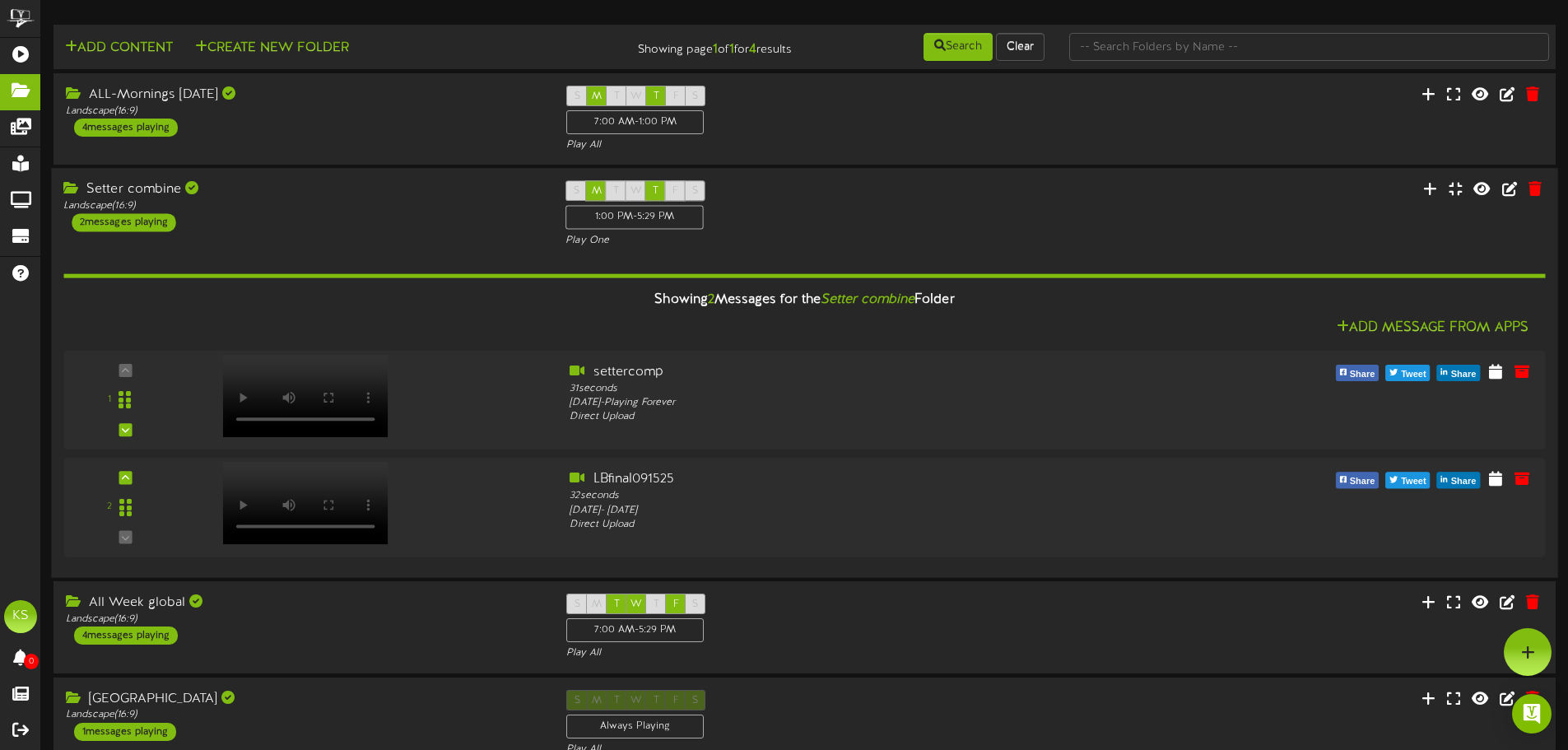
click at [482, 315] on div "Showing 2 Messages for the Setter combine Folder" at bounding box center [804, 300] width 1506 height 36
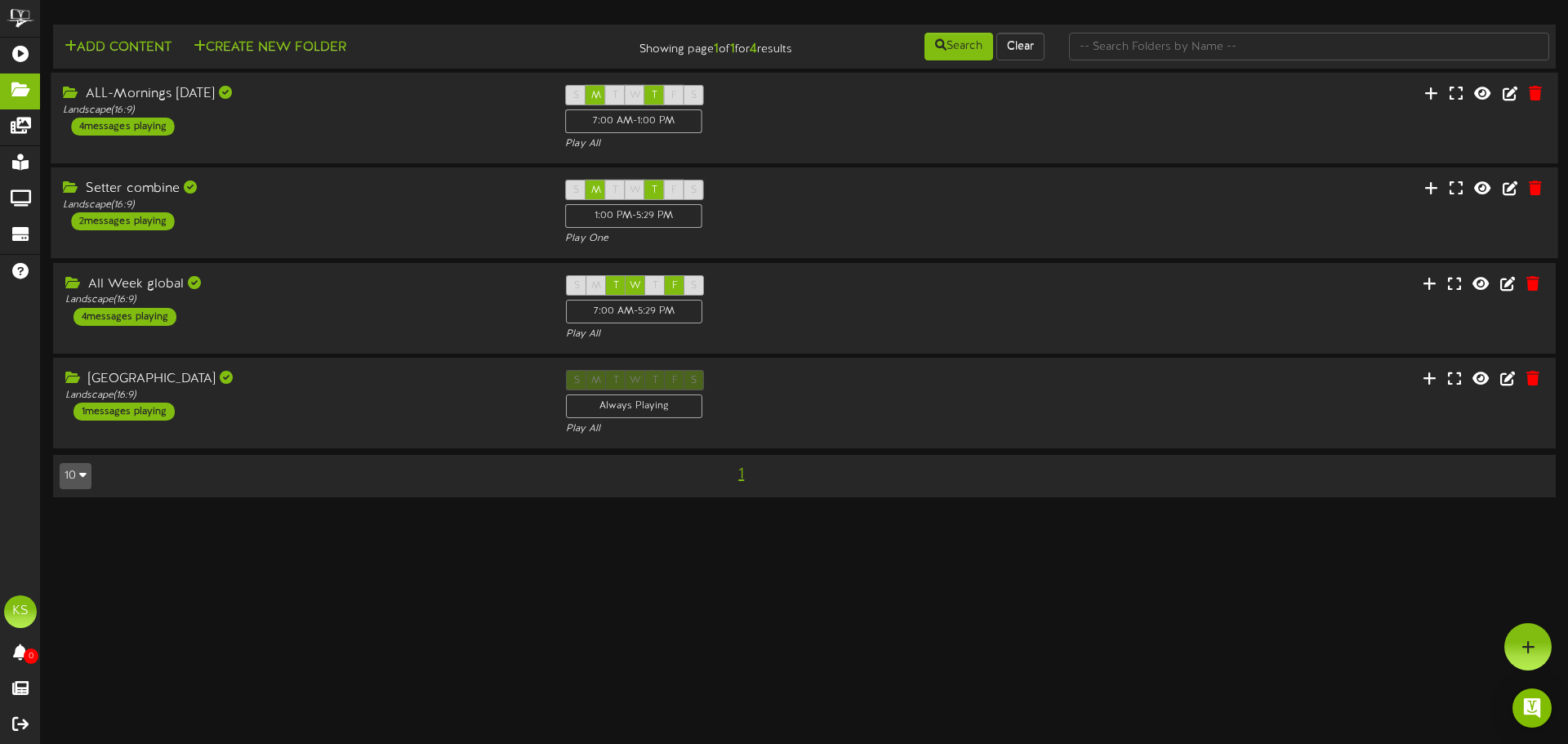
click at [408, 143] on div "ALL-Mornings Monday Landscape ( 16:9 ) 4 messages playing S M T W T F S 7:00 AM…" at bounding box center [804, 118] width 1508 height 67
